Goal: Book appointment/travel/reservation

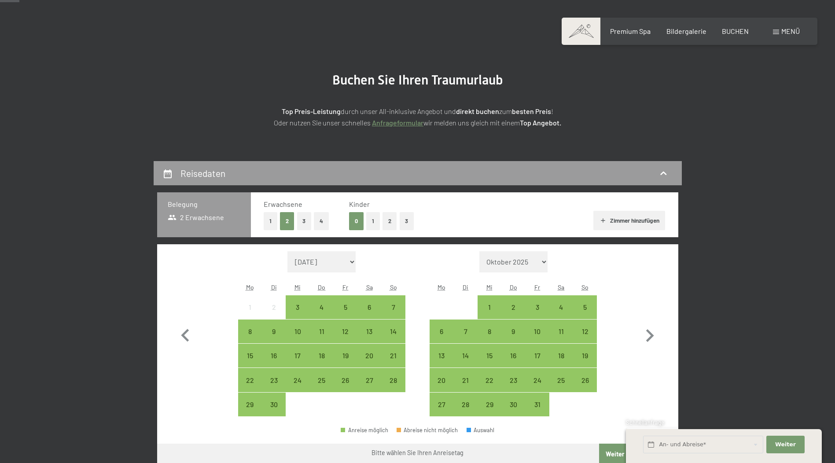
scroll to position [132, 0]
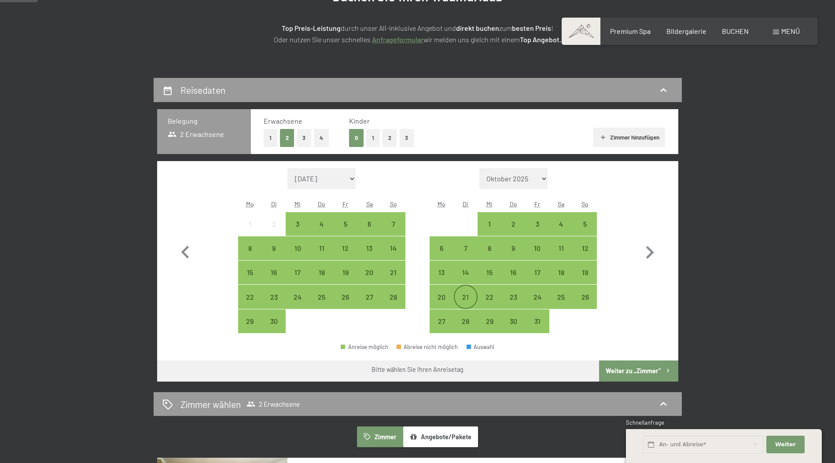
click at [470, 299] on div "21" at bounding box center [466, 305] width 22 height 22
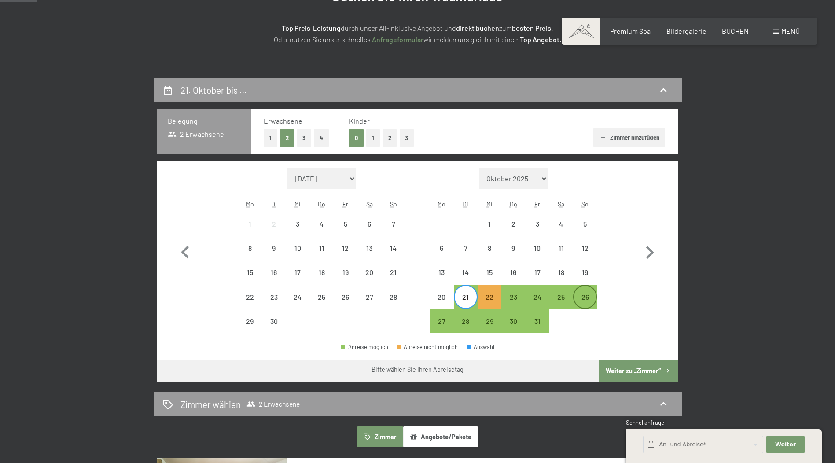
click at [592, 300] on div "26" at bounding box center [585, 305] width 22 height 22
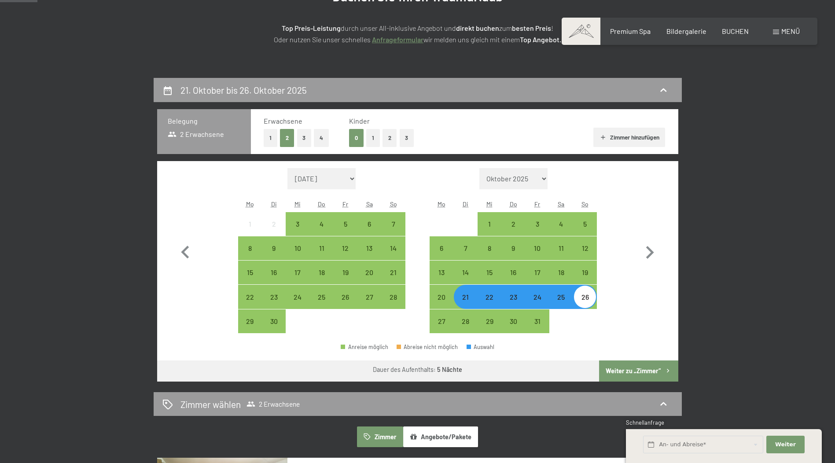
click at [633, 371] on button "Weiter zu „Zimmer“" at bounding box center [638, 370] width 79 height 21
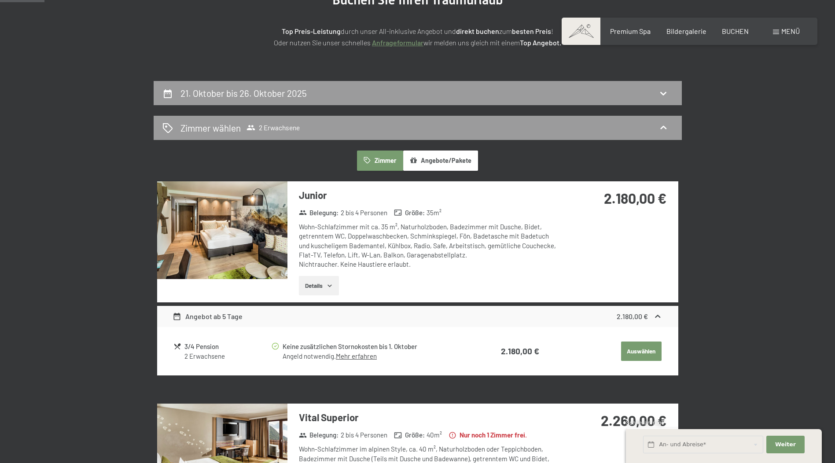
scroll to position [122, 0]
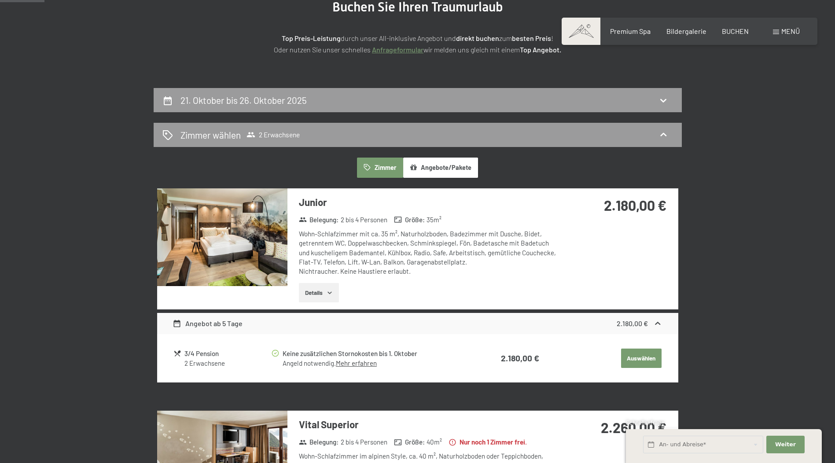
click at [319, 294] on button "Details" at bounding box center [319, 292] width 40 height 19
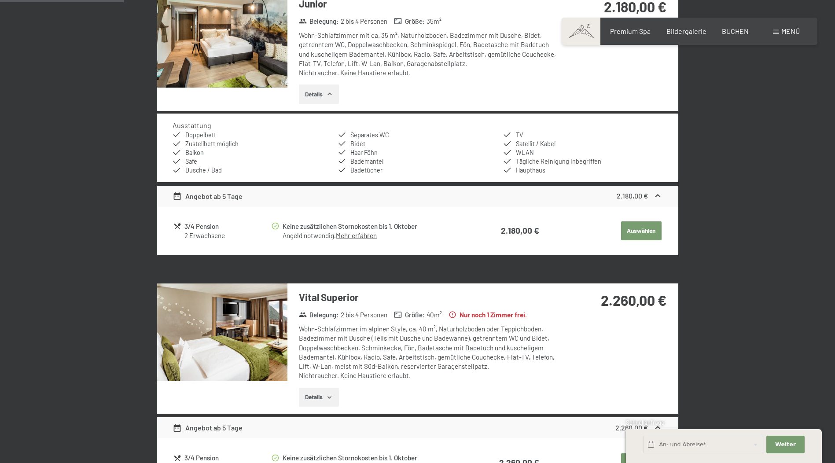
scroll to position [430, 0]
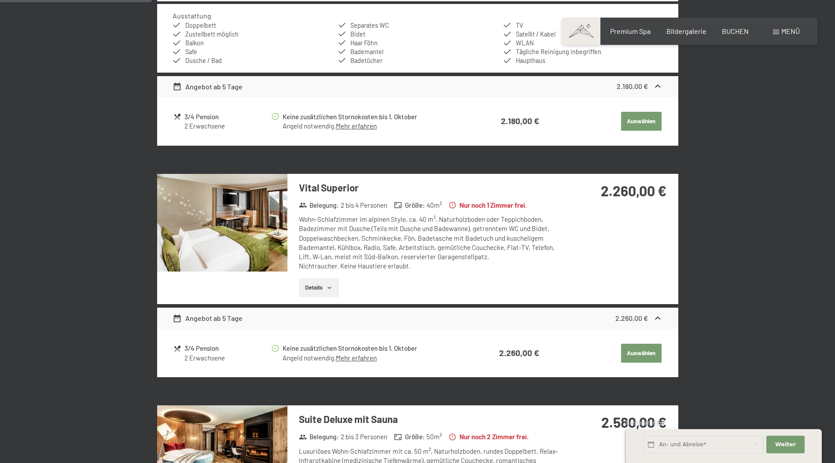
click at [316, 288] on button "Details" at bounding box center [319, 287] width 40 height 19
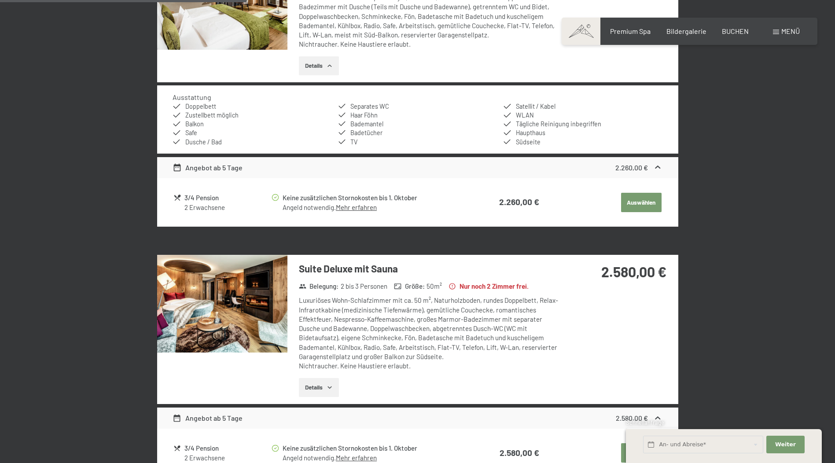
scroll to position [738, 0]
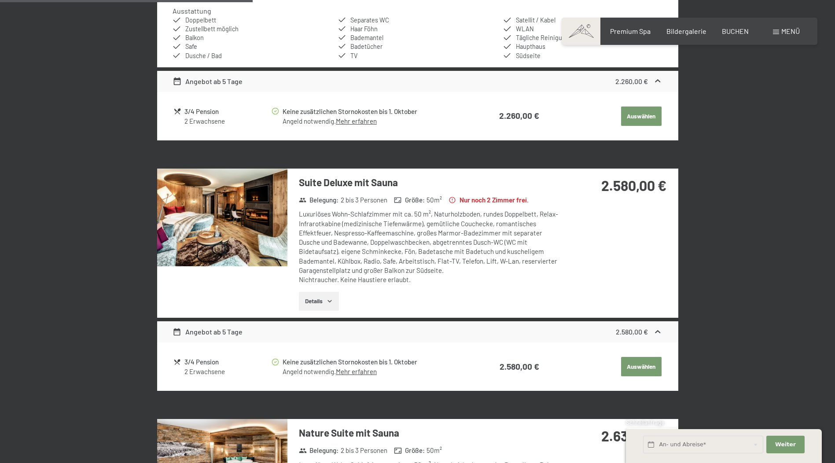
click at [307, 307] on button "Details" at bounding box center [319, 301] width 40 height 19
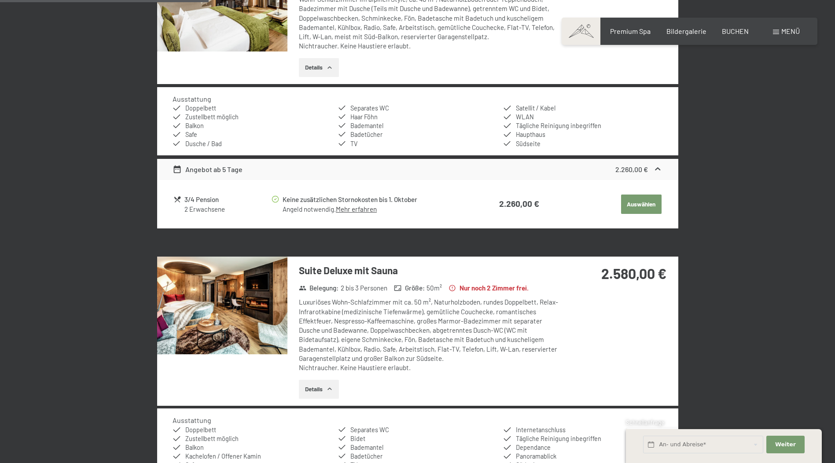
scroll to position [518, 0]
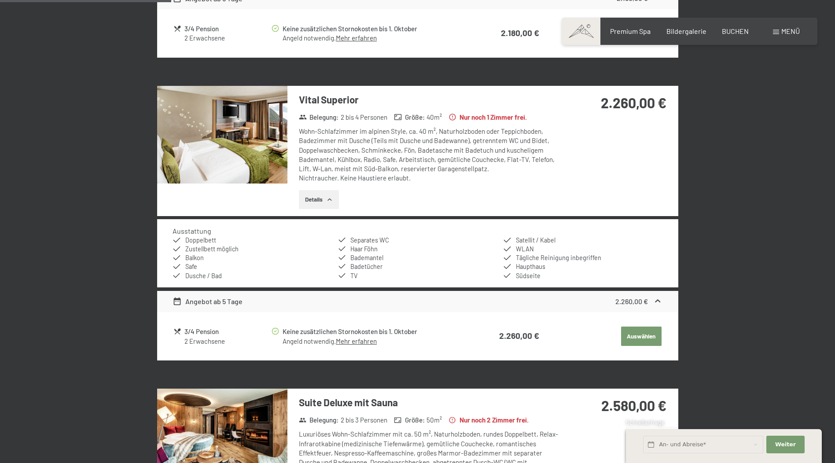
click at [283, 122] on img at bounding box center [222, 135] width 130 height 98
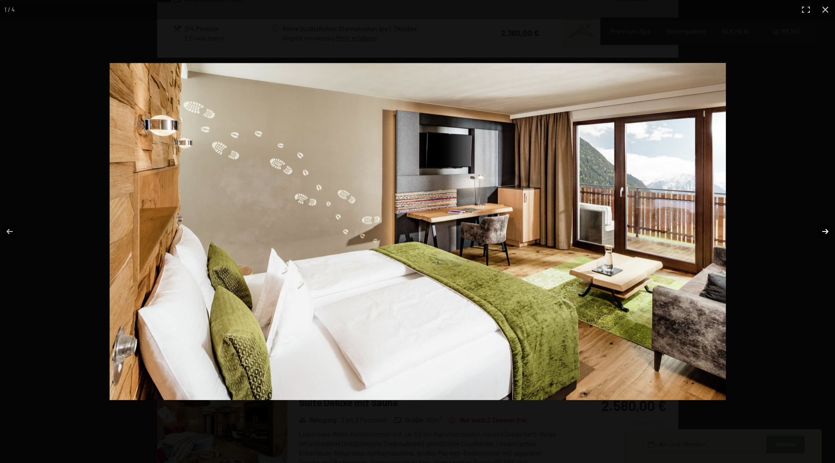
click at [828, 233] on button "button" at bounding box center [819, 232] width 31 height 44
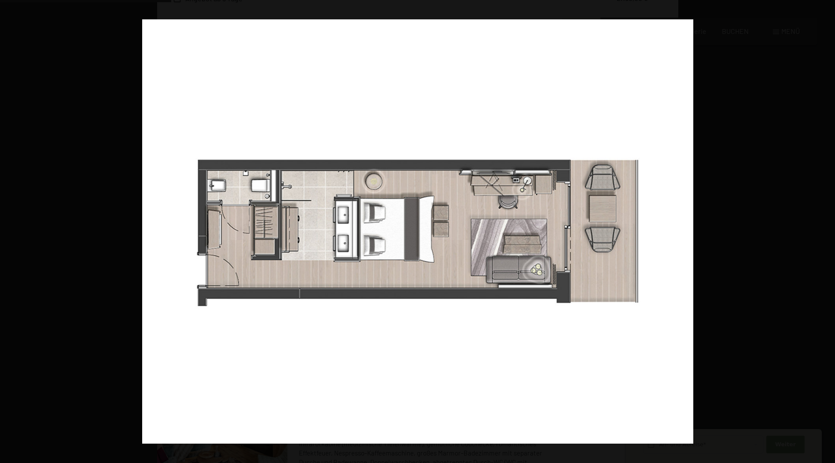
click at [828, 233] on button "button" at bounding box center [819, 232] width 31 height 44
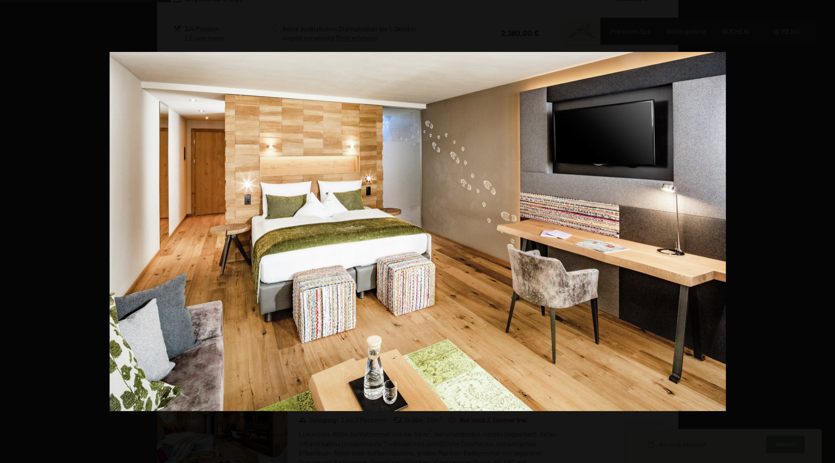
click at [828, 233] on button "button" at bounding box center [819, 232] width 31 height 44
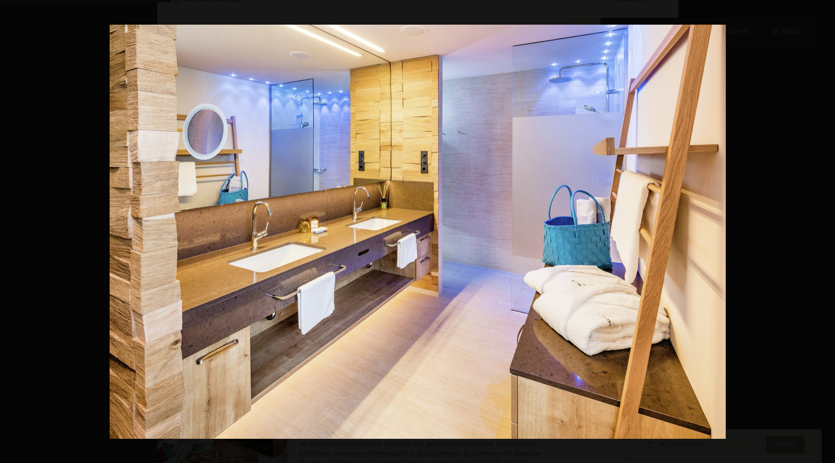
click at [827, 233] on button "button" at bounding box center [819, 232] width 31 height 44
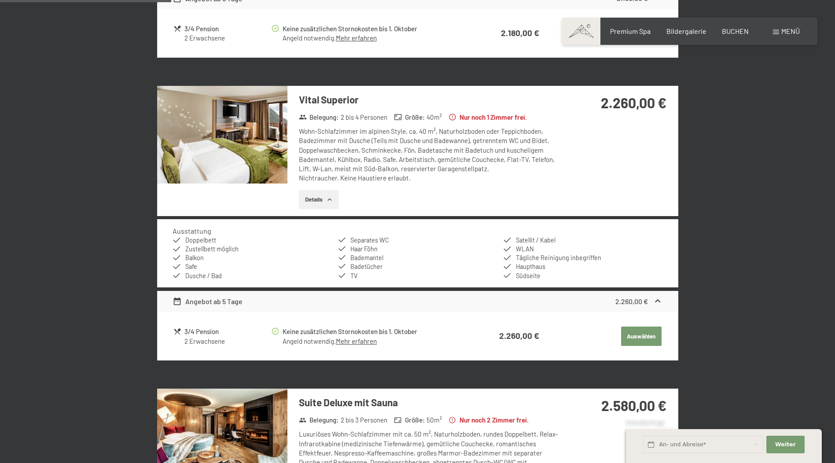
click at [0, 0] on button "button" at bounding box center [0, 0] width 0 height 0
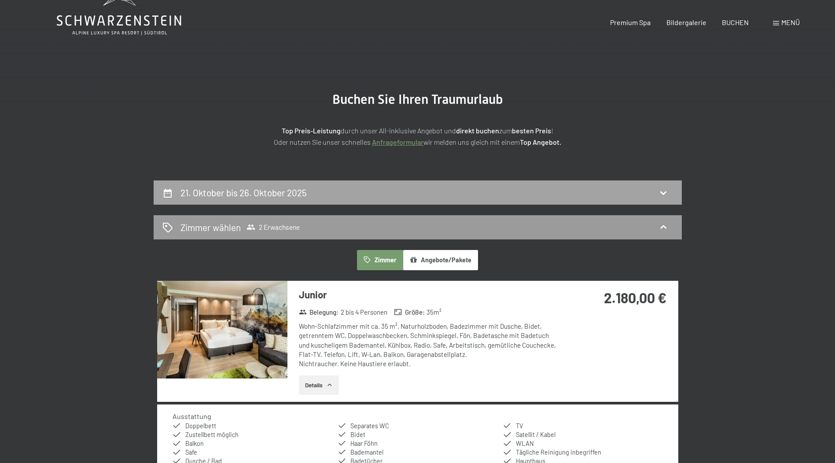
scroll to position [0, 0]
